Goal: Find specific page/section: Find specific page/section

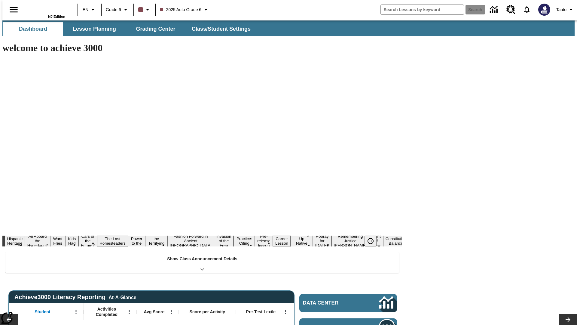
type input "-1"
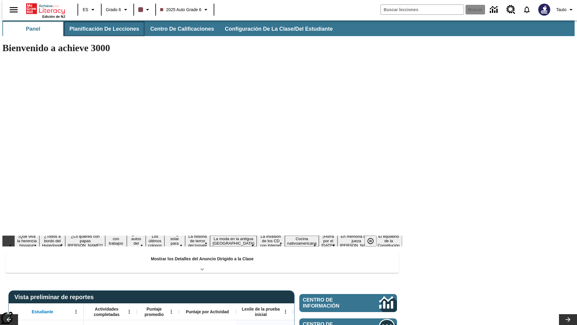
click at [101, 29] on button "Planificación de lecciones" at bounding box center [104, 29] width 80 height 14
